Goal: Transaction & Acquisition: Purchase product/service

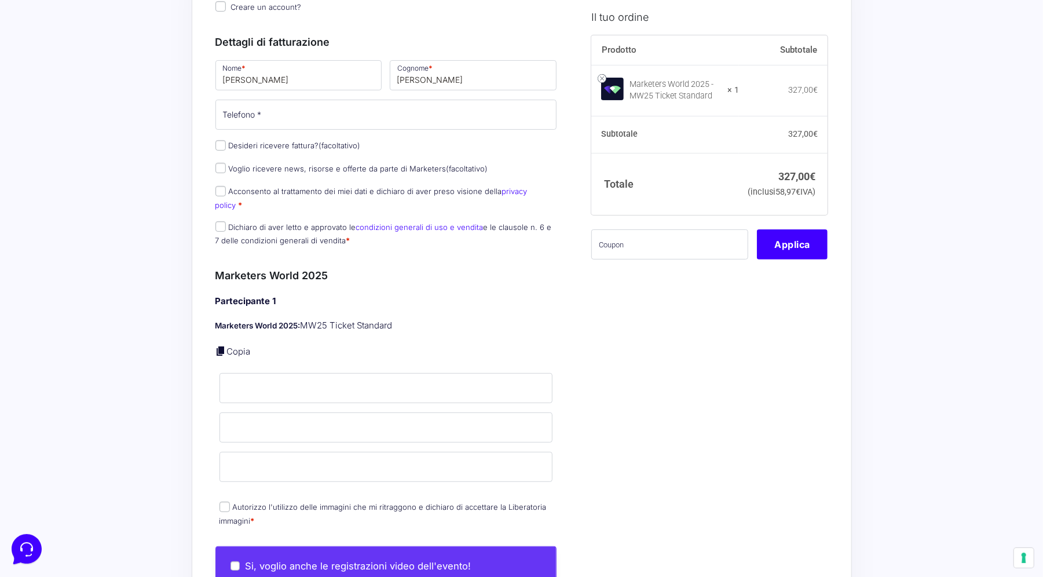
scroll to position [183, 0]
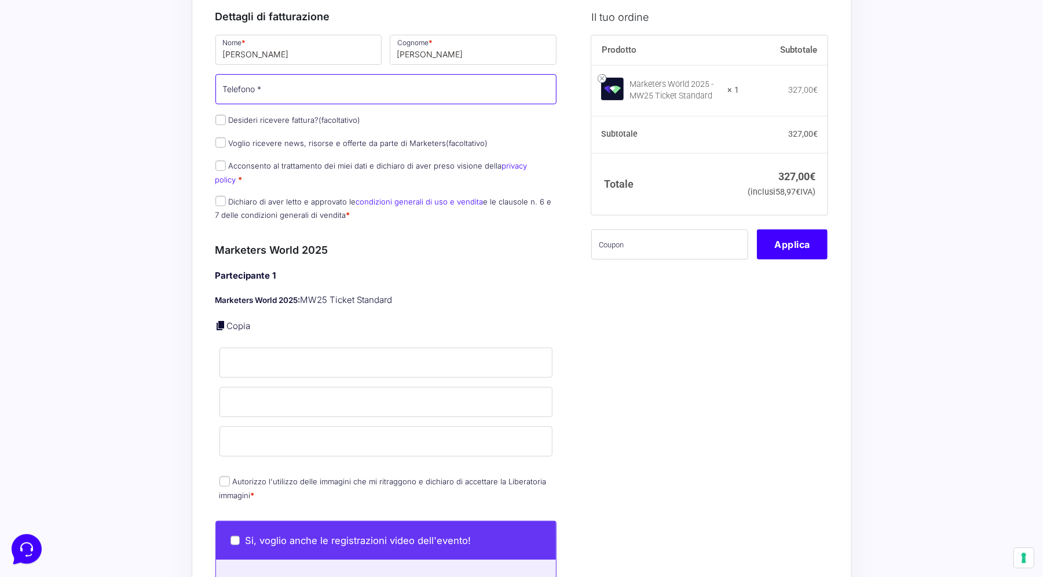
type input "3517817724"
click at [225, 118] on input "Desideri ricevere fattura? (facoltativo)" at bounding box center [221, 120] width 10 height 10
checkbox input "true"
type input "Garda E-motion di [PERSON_NAME] [PERSON_NAME] & c. S.a.s"
select select "IT"
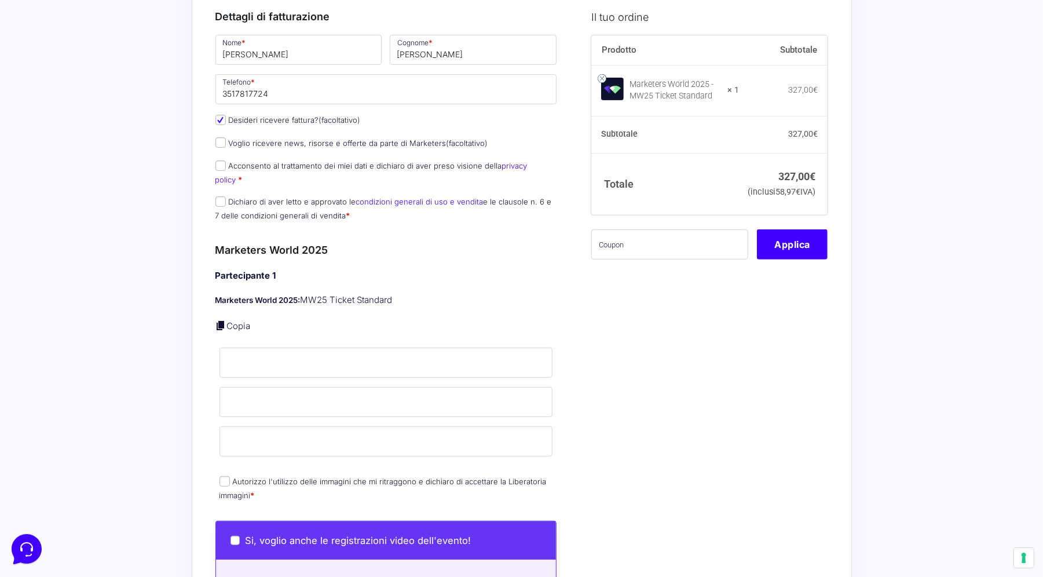
type input "BS"
type input "Calvagese della Riviera"
type input "[STREET_ADDRESS][PERSON_NAME]"
type input "25080"
type input "3517817724"
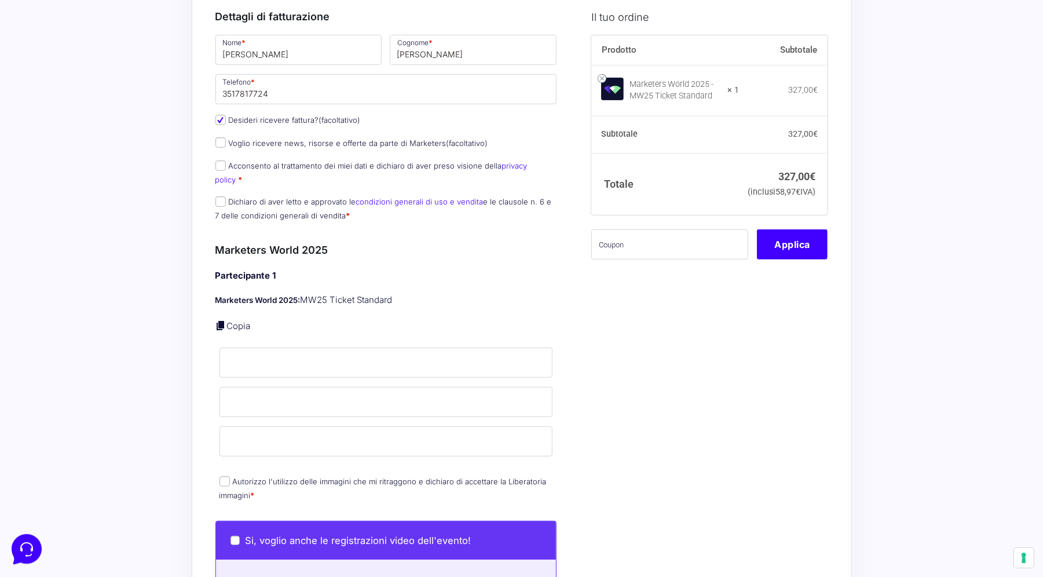
type input "03877700983"
type input "[EMAIL_ADDRESS][DOMAIN_NAME]"
type input "USAL8PV"
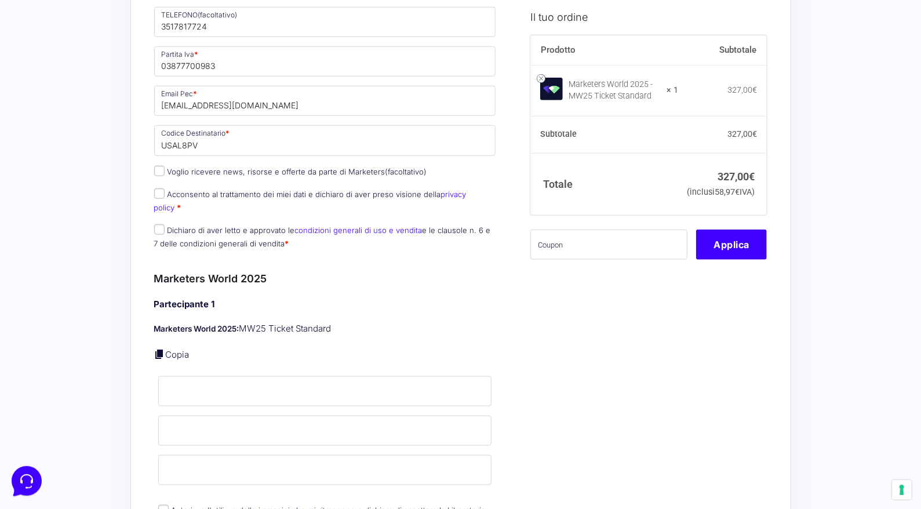
scroll to position [565, 0]
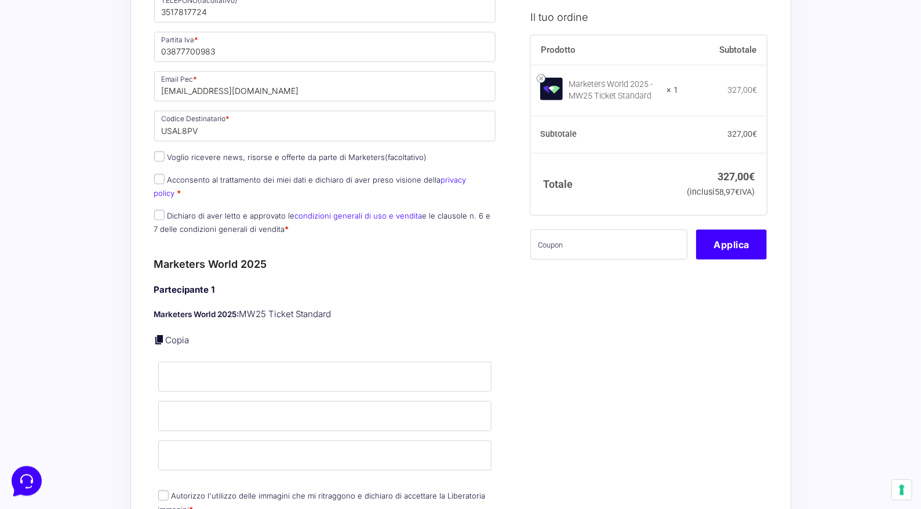
click at [158, 174] on input "Acconsento al trattamento dei miei dati e dichiaro di aver preso visione della …" at bounding box center [159, 179] width 10 height 10
checkbox input "true"
click at [159, 210] on input "Dichiaro di aver letto e approvato le condizioni generali di uso e vendita e le…" at bounding box center [159, 215] width 10 height 10
checkbox input "true"
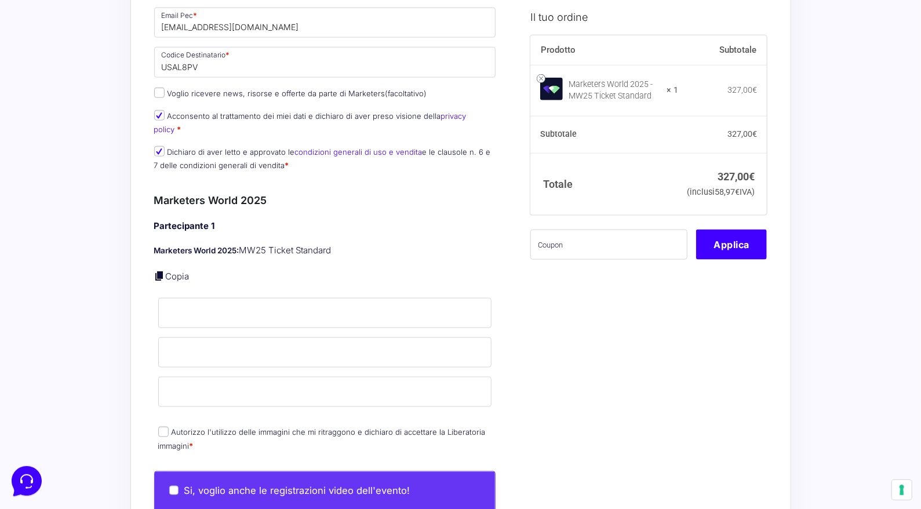
scroll to position [0, 0]
click at [167, 271] on link "Copia" at bounding box center [178, 276] width 24 height 11
type input "[PERSON_NAME]"
type input "[EMAIL_ADDRESS][DOMAIN_NAME]"
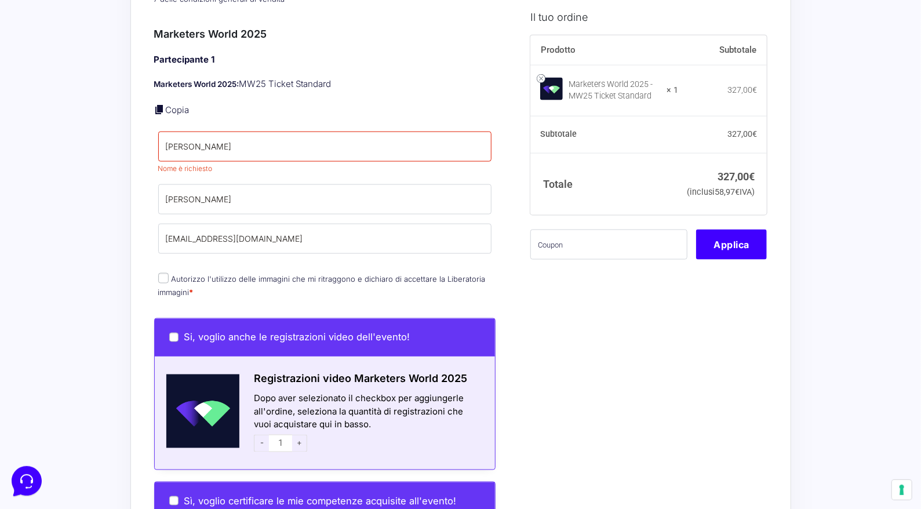
scroll to position [809, 0]
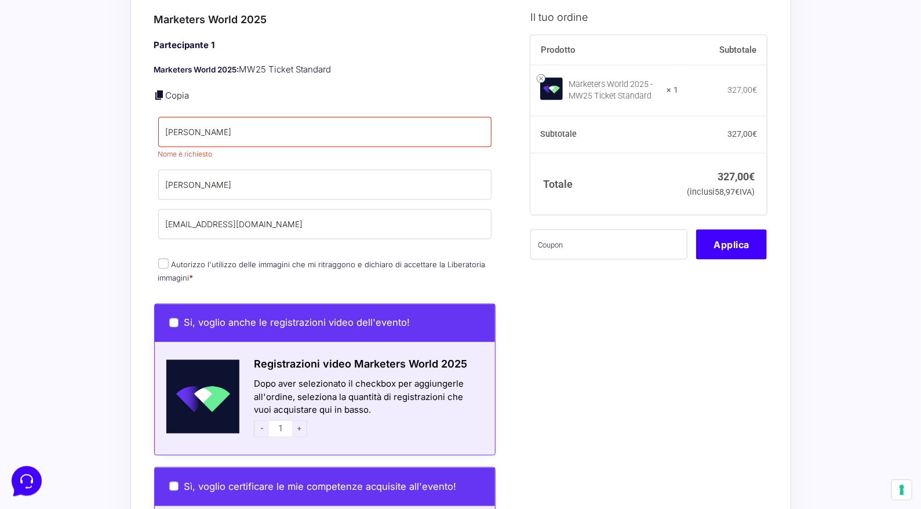
click at [162, 258] on input "Autorizzo l'utilizzo delle immagini che mi ritraggono e dichiaro di accettare l…" at bounding box center [163, 263] width 10 height 10
checkbox input "true"
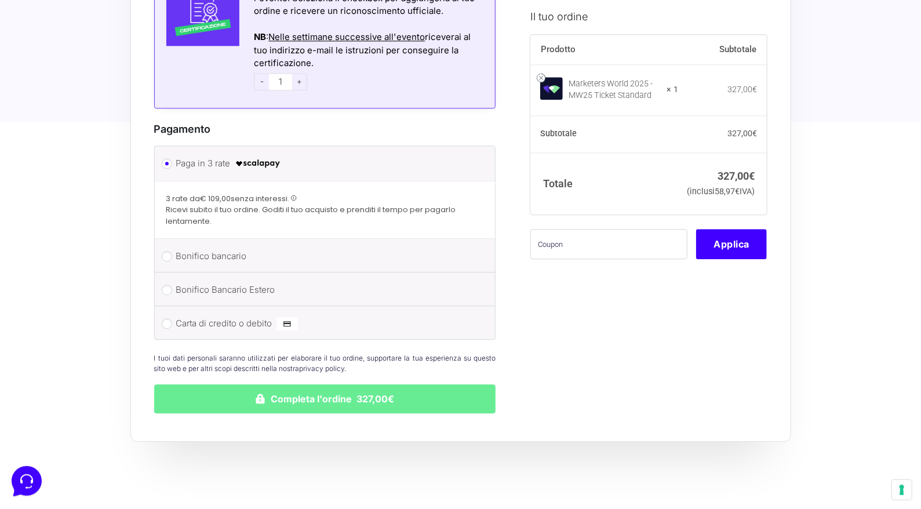
scroll to position [1407, 0]
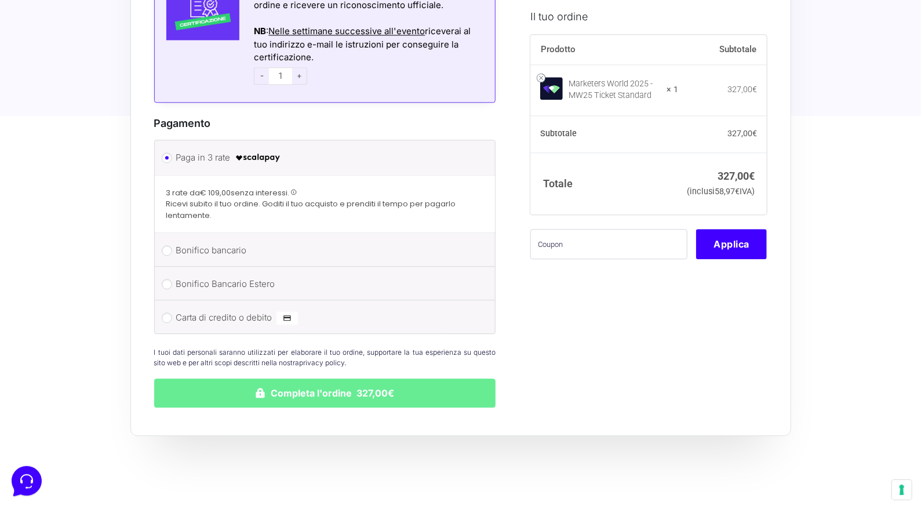
click at [254, 242] on label "Bonifico bancario" at bounding box center [323, 250] width 294 height 17
click at [172, 245] on input "Bonifico bancario" at bounding box center [167, 250] width 10 height 10
radio input "true"
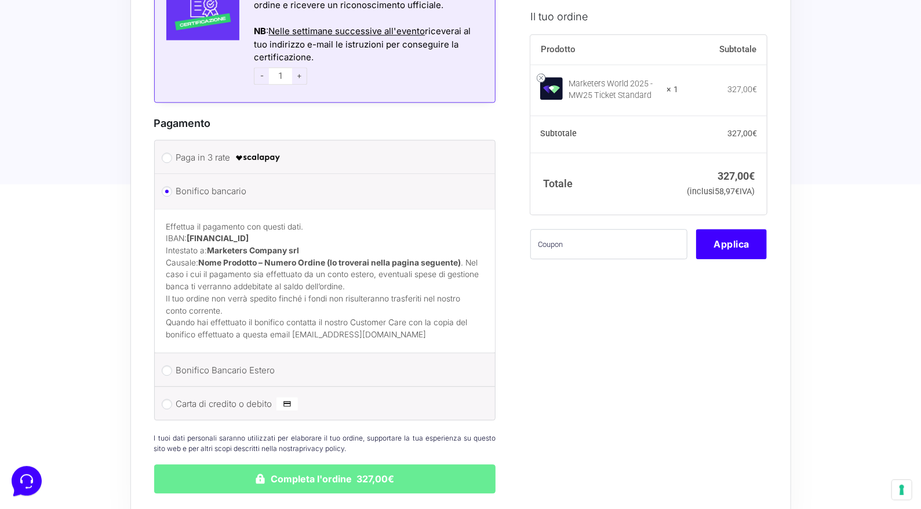
drag, startPoint x: 189, startPoint y: 216, endPoint x: 388, endPoint y: 216, distance: 198.7
click at [388, 221] on p "Effettua il pagamento con questi dati. IBAN: [FINANCIAL_ID] Intestato a: Market…" at bounding box center [325, 257] width 318 height 72
copy p "[FINANCIAL_ID]"
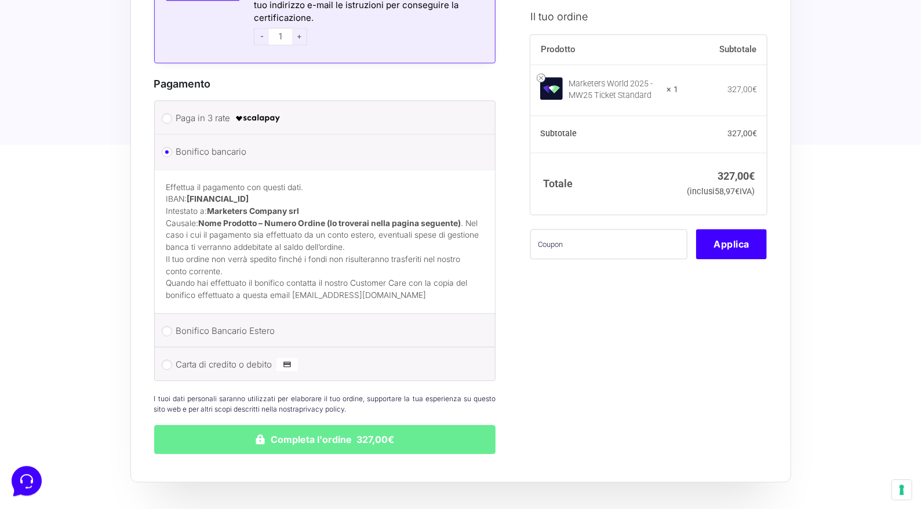
scroll to position [1450, 0]
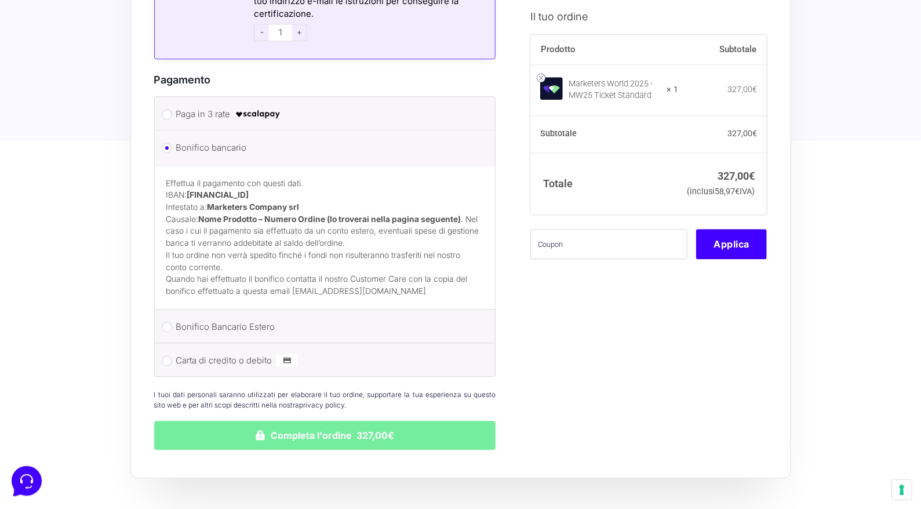
click at [323, 421] on button "Completa l'ordine 327,00€" at bounding box center [325, 435] width 342 height 29
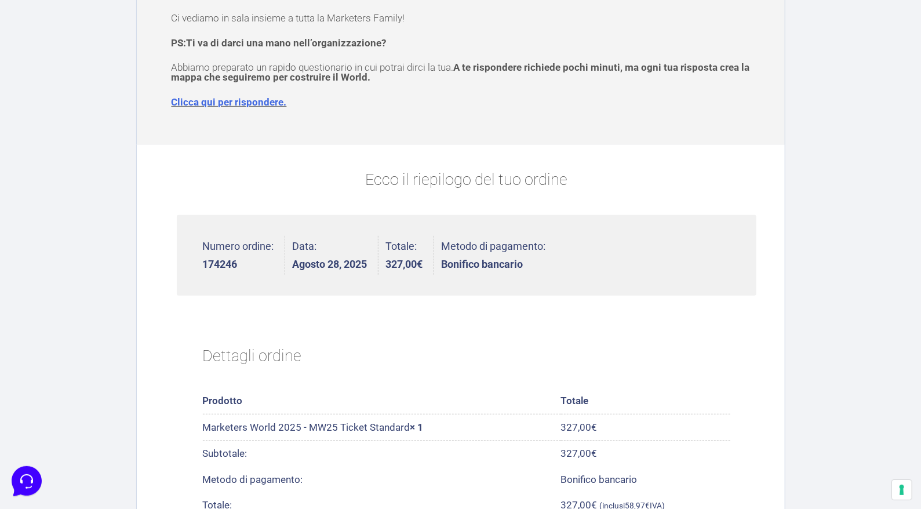
scroll to position [153, 0]
click at [236, 99] on link "Clicca qui per rispondere." at bounding box center [228, 101] width 115 height 12
